Goal: Information Seeking & Learning: Find specific fact

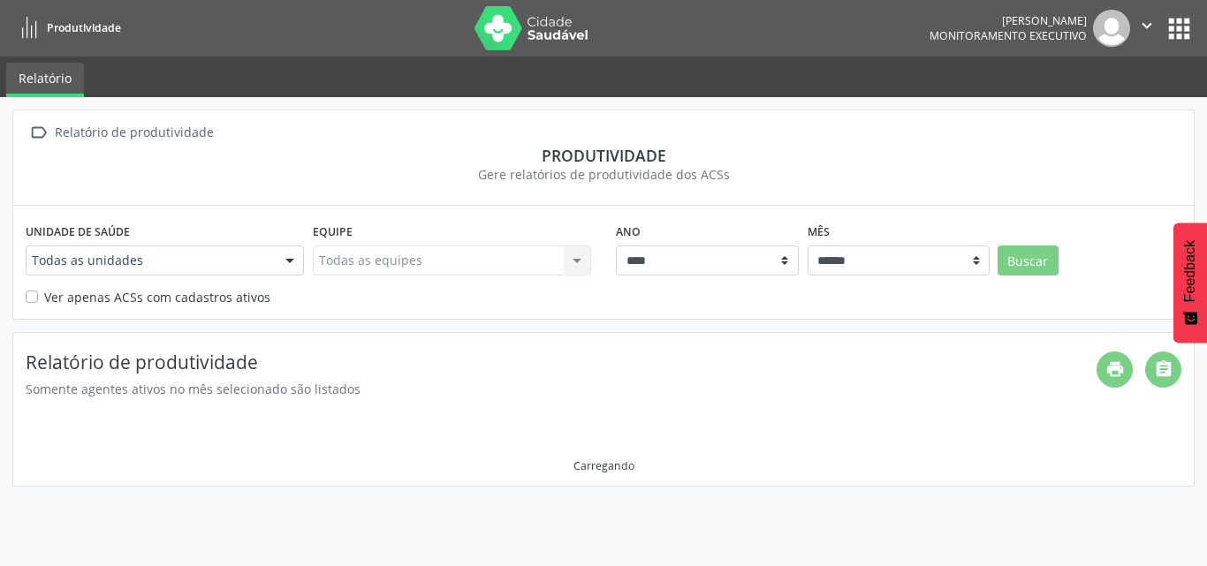
click at [1187, 25] on button "apps" at bounding box center [1178, 28] width 31 height 31
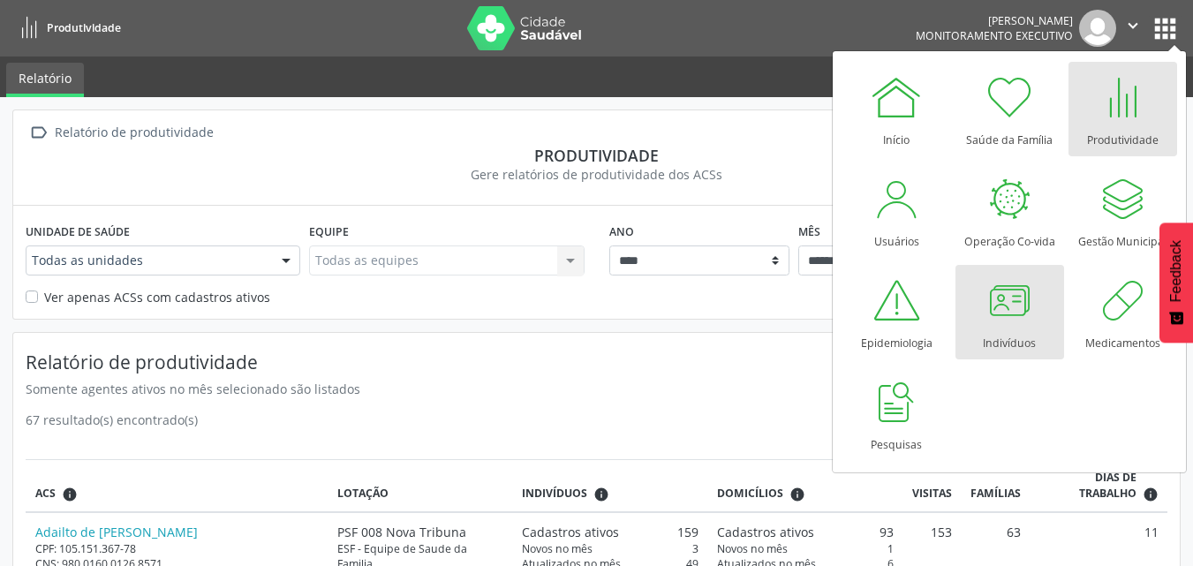
click at [1004, 323] on div at bounding box center [1009, 300] width 53 height 53
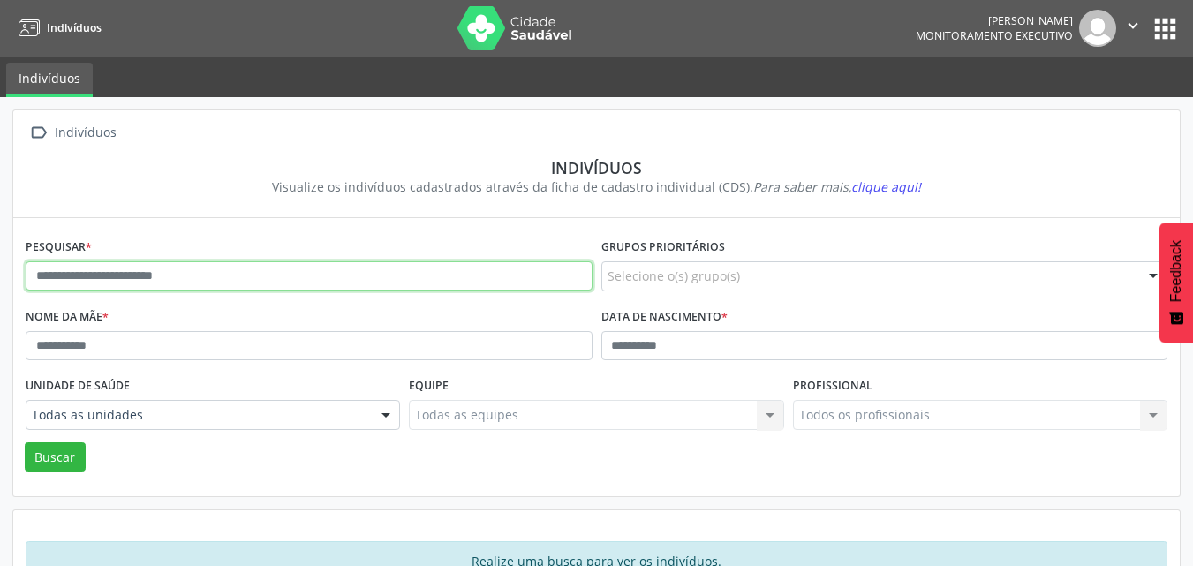
click at [296, 264] on input "text" at bounding box center [309, 276] width 567 height 30
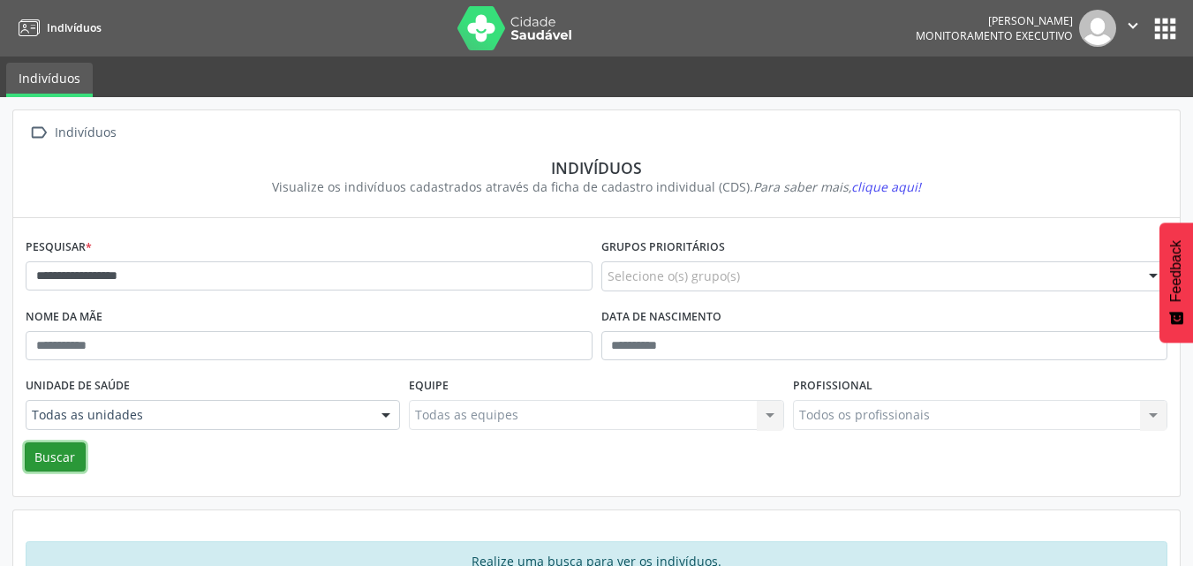
click at [62, 469] on button "Buscar" at bounding box center [55, 458] width 61 height 30
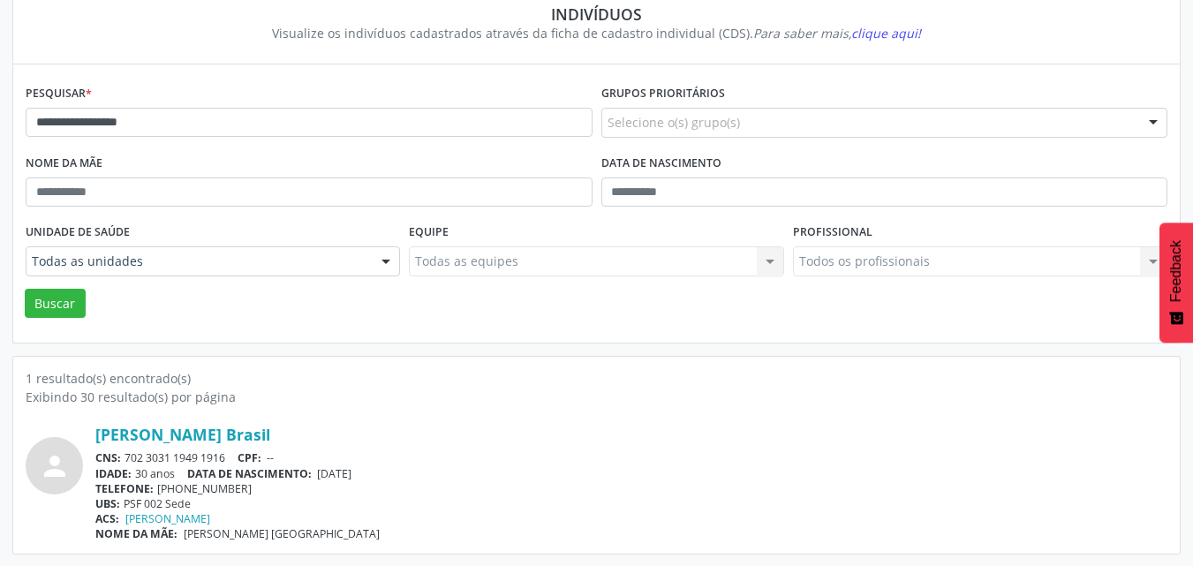
scroll to position [155, 0]
click at [197, 436] on link "Iane Vieira Brasil" at bounding box center [182, 433] width 175 height 19
click at [262, 116] on input "**********" at bounding box center [309, 122] width 567 height 30
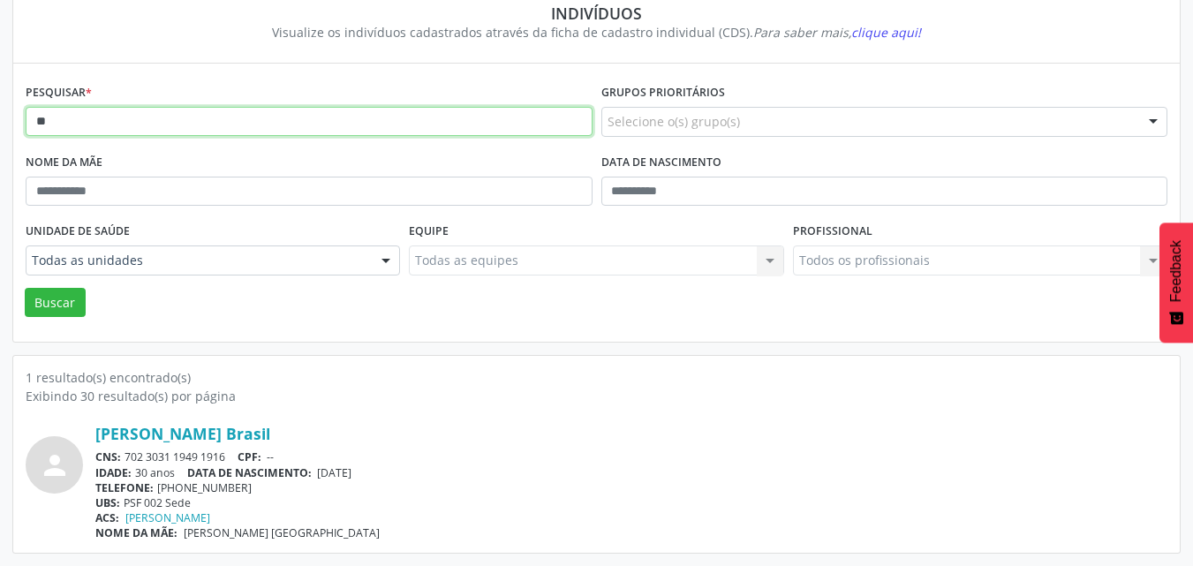
type input "*"
type input "**********"
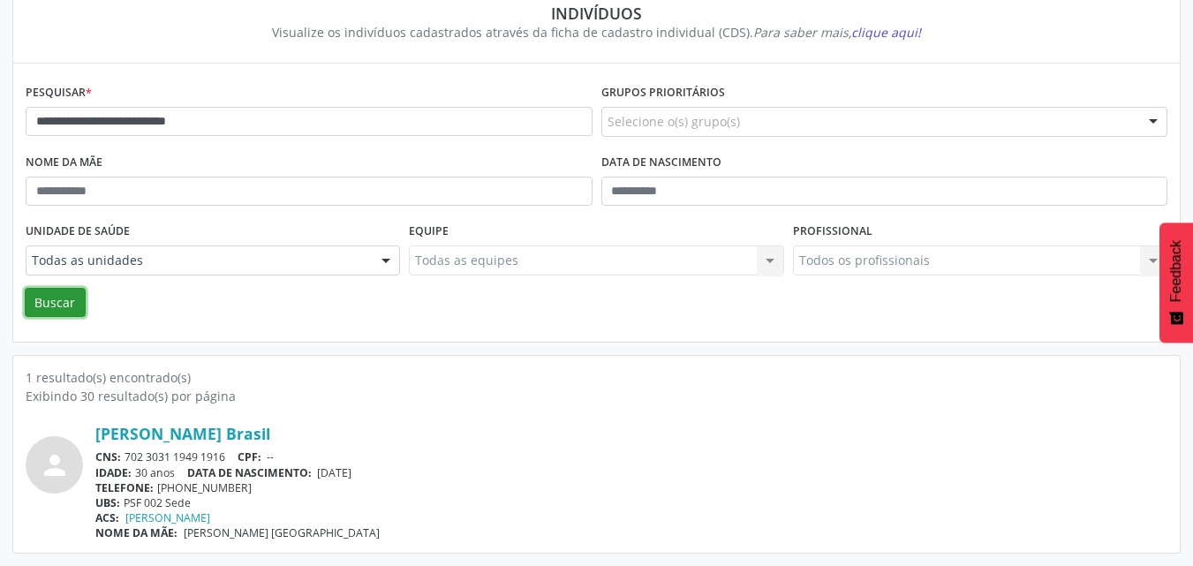
click at [59, 295] on button "Buscar" at bounding box center [55, 303] width 61 height 30
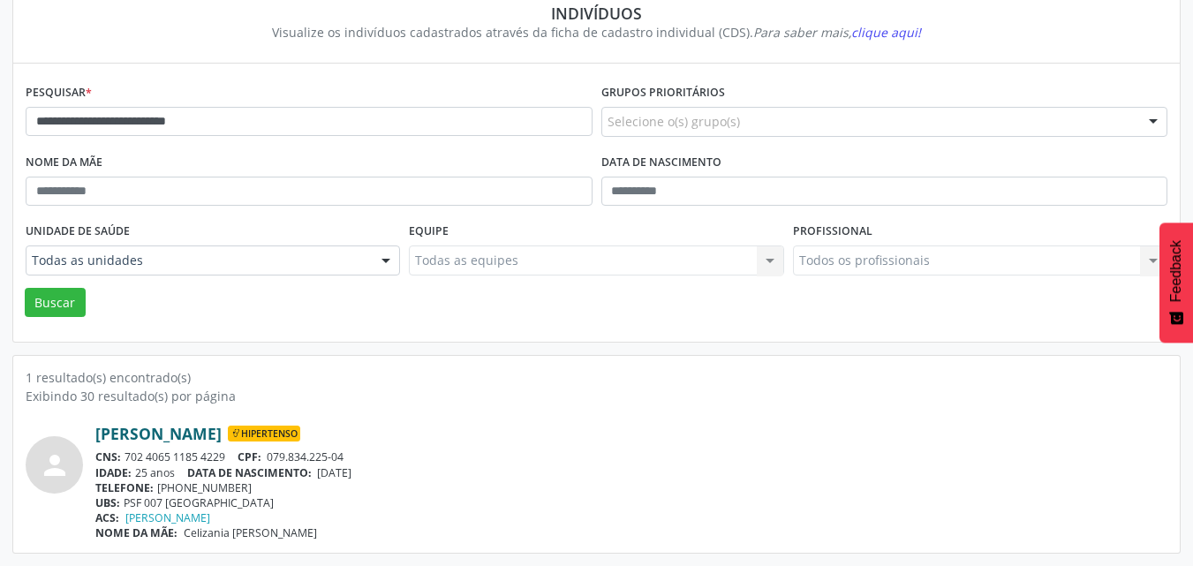
click at [222, 433] on link "Joao Victor Guimaraes Caetano" at bounding box center [158, 433] width 126 height 19
